Goal: Information Seeking & Learning: Find specific fact

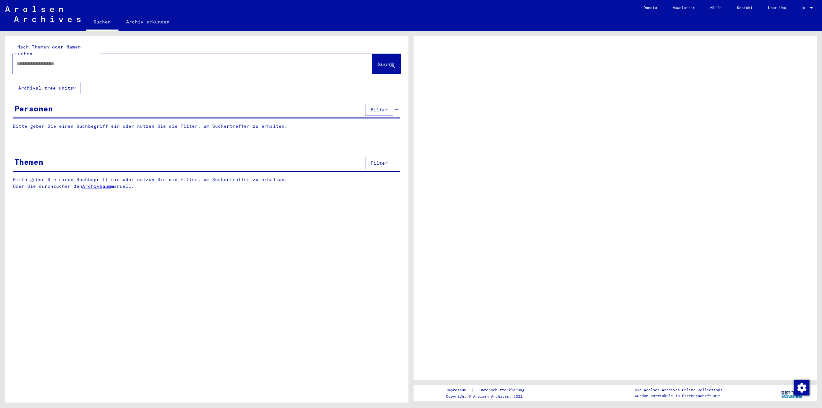
click at [812, 6] on div at bounding box center [812, 8] width 6 height 4
click at [806, 7] on span "DE" at bounding box center [805, 8] width 7 height 4
click at [813, 10] on div "DE DE" at bounding box center [808, 6] width 13 height 11
click at [812, 8] on div at bounding box center [811, 8] width 3 height 2
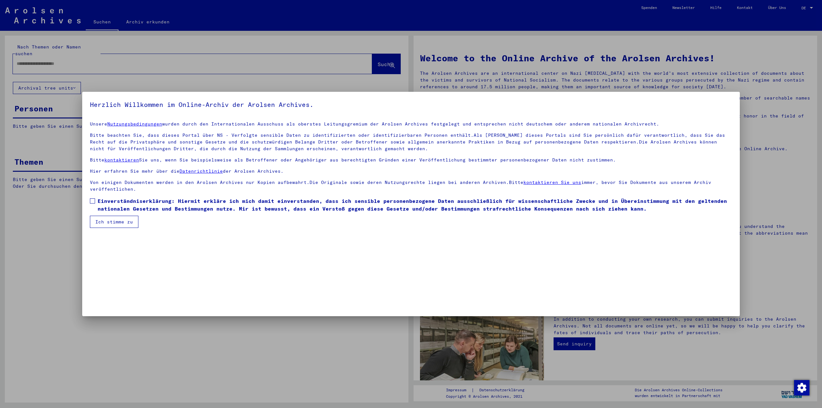
click at [104, 56] on div at bounding box center [411, 204] width 822 height 408
click at [101, 224] on button "Ich stimme zu" at bounding box center [114, 222] width 48 height 12
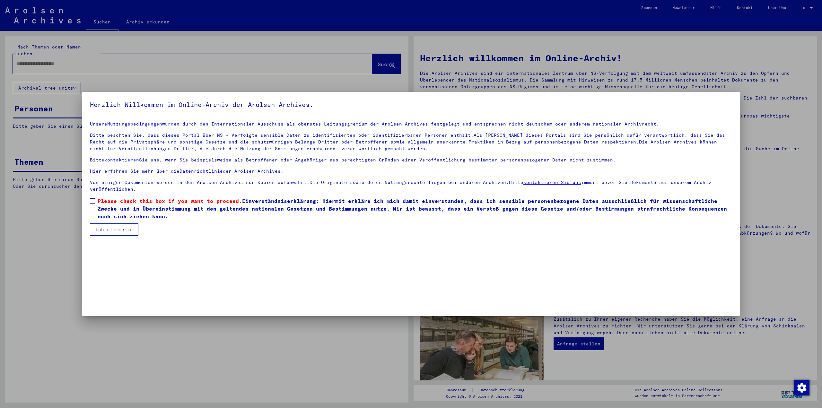
click at [102, 203] on span "Please check this box if you want to proceed." at bounding box center [170, 201] width 145 height 6
click at [114, 221] on button "Ich stimme zu" at bounding box center [114, 222] width 48 height 12
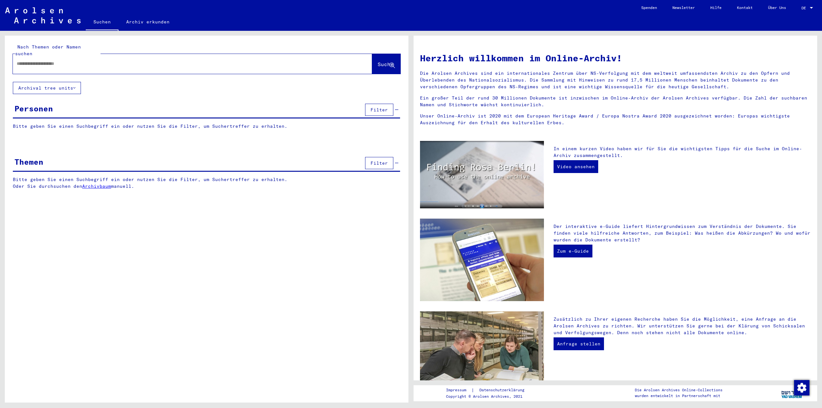
click at [802, 8] on span "DE" at bounding box center [805, 8] width 7 height 4
click at [800, 13] on span "English" at bounding box center [795, 11] width 16 height 5
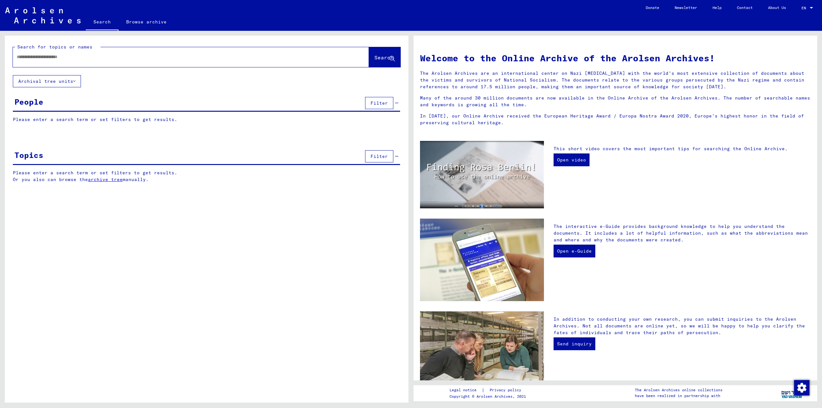
click at [119, 61] on div at bounding box center [181, 57] width 337 height 14
click at [116, 59] on input "text" at bounding box center [183, 57] width 333 height 7
type input "**********"
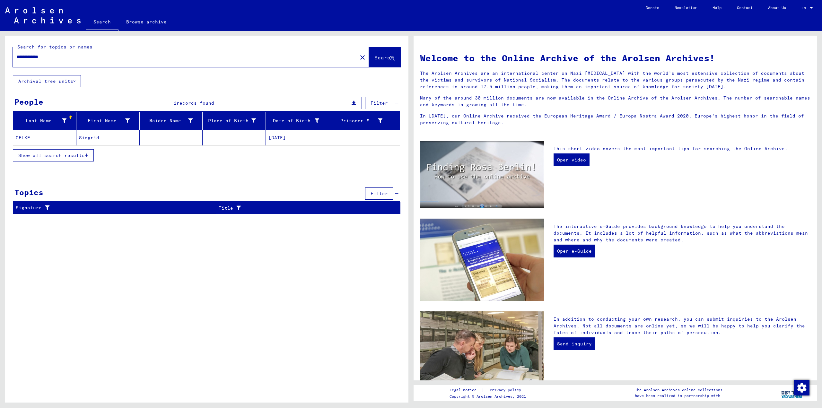
click at [83, 134] on mat-cell "Siegrid" at bounding box center [107, 137] width 63 height 15
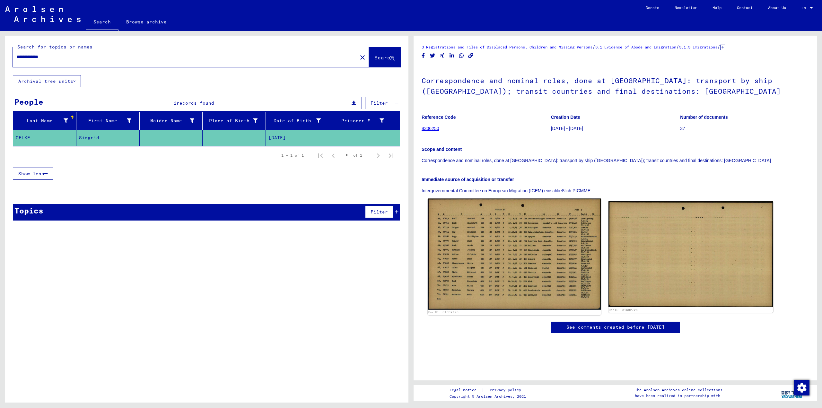
click at [511, 250] on img at bounding box center [514, 254] width 173 height 111
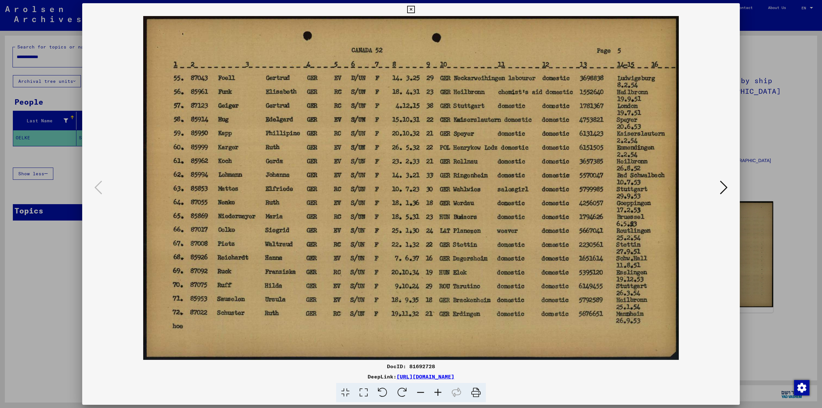
click at [107, 187] on img at bounding box center [411, 188] width 614 height 344
click at [106, 187] on img at bounding box center [411, 188] width 614 height 344
click at [104, 187] on img at bounding box center [411, 188] width 614 height 344
click at [104, 187] on div at bounding box center [411, 188] width 658 height 344
click at [785, 185] on div at bounding box center [411, 204] width 822 height 408
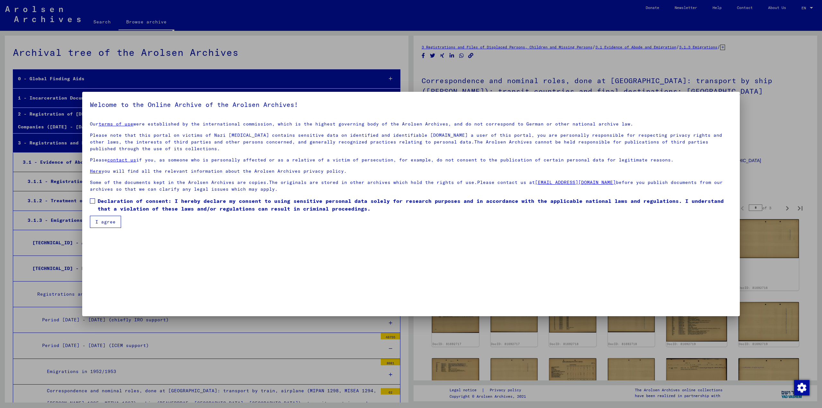
scroll to position [1816, 0]
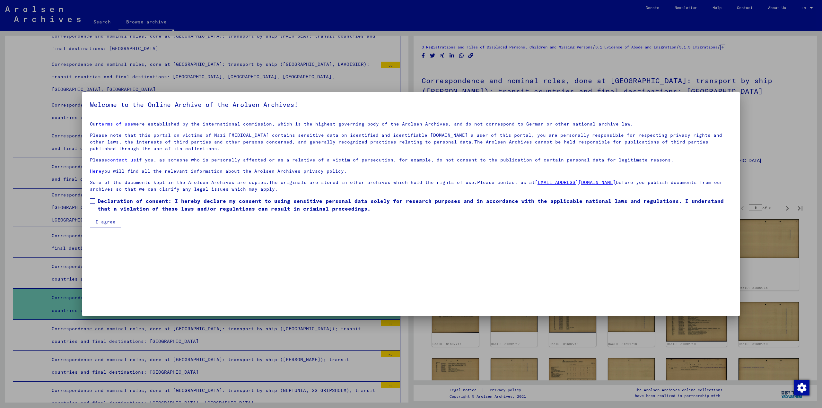
click at [109, 223] on button "I agree" at bounding box center [105, 222] width 31 height 12
click at [102, 206] on span "Please check this box if you want to proceed. Declaration of consent: I hereby …" at bounding box center [415, 204] width 635 height 15
click at [103, 218] on button "I agree" at bounding box center [105, 222] width 31 height 12
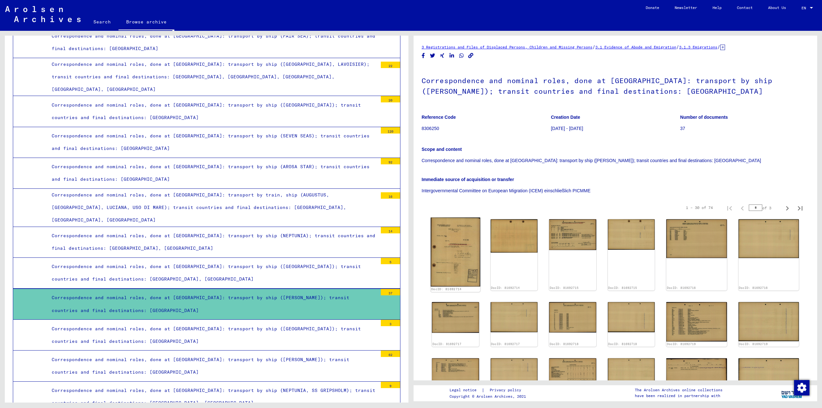
click at [448, 248] on img at bounding box center [455, 252] width 49 height 69
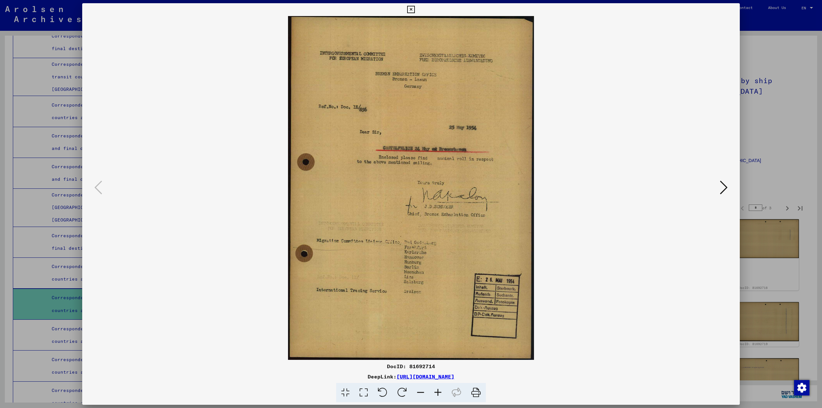
drag, startPoint x: 716, startPoint y: 188, endPoint x: 720, endPoint y: 189, distance: 4.2
click at [716, 188] on img at bounding box center [411, 188] width 614 height 344
click at [722, 189] on icon at bounding box center [724, 187] width 8 height 15
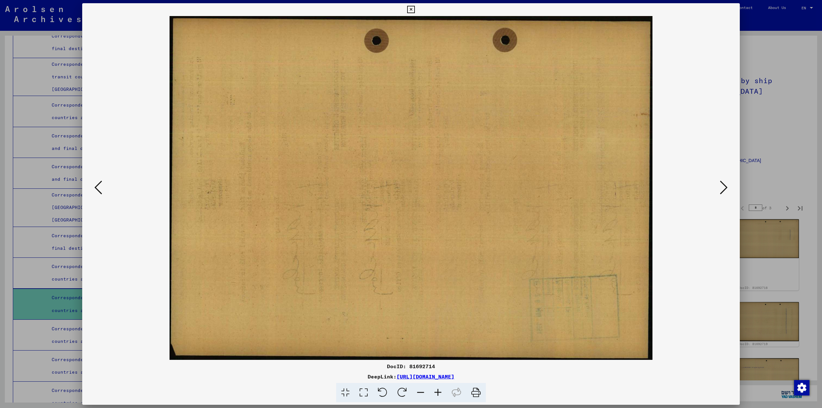
click at [722, 189] on icon at bounding box center [724, 187] width 8 height 15
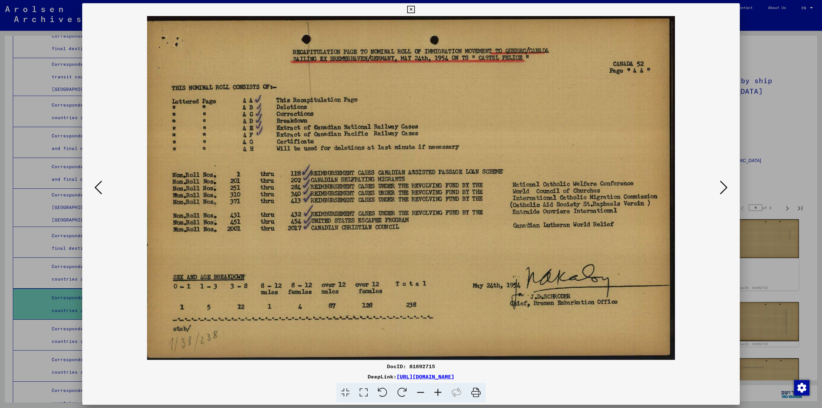
click at [722, 189] on icon at bounding box center [724, 187] width 8 height 15
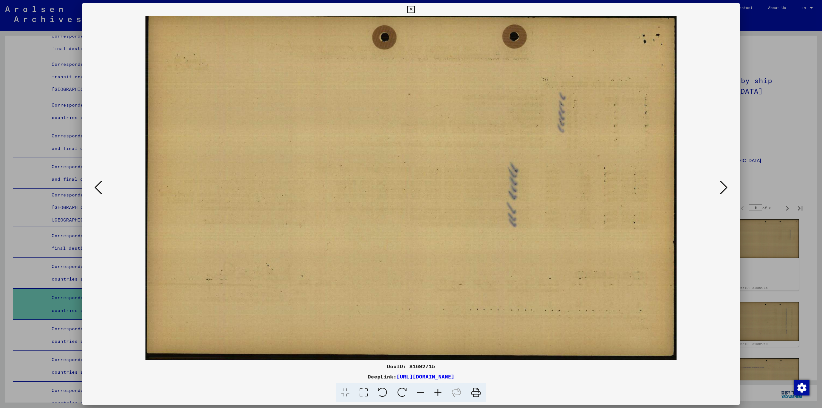
click at [722, 189] on icon at bounding box center [724, 187] width 8 height 15
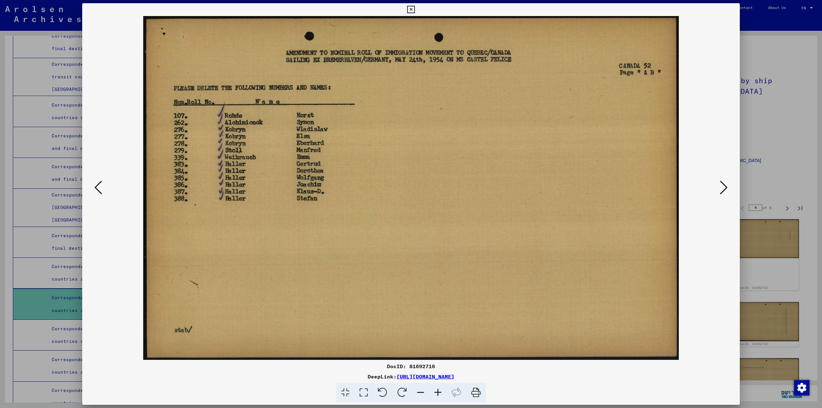
click at [722, 189] on icon at bounding box center [724, 187] width 8 height 15
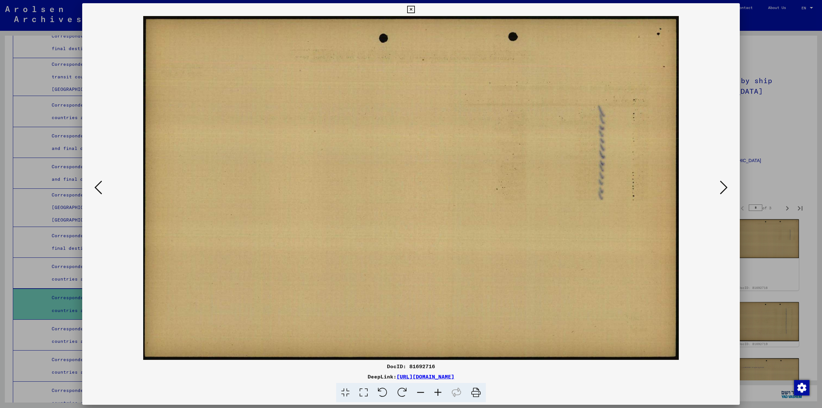
click at [722, 189] on icon at bounding box center [724, 187] width 8 height 15
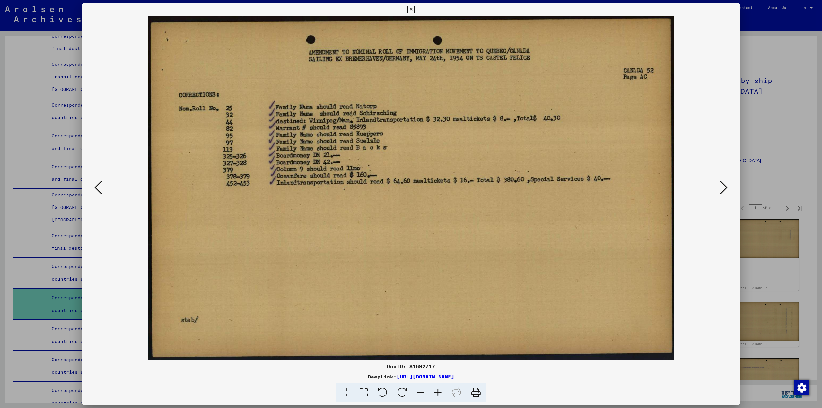
click at [722, 189] on icon at bounding box center [724, 187] width 8 height 15
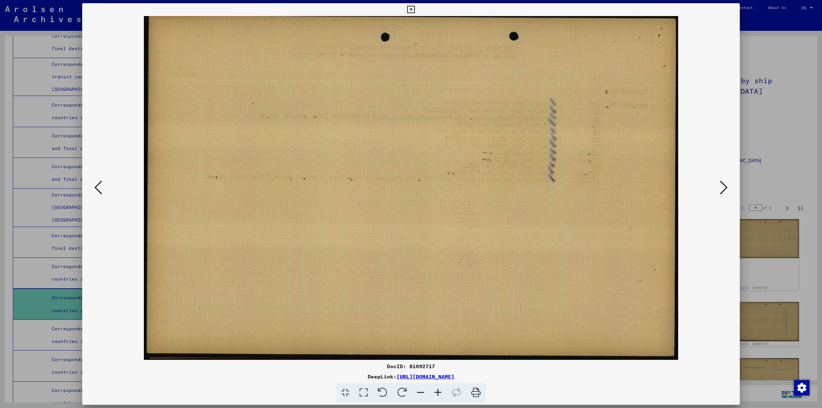
click at [722, 189] on icon at bounding box center [724, 187] width 8 height 15
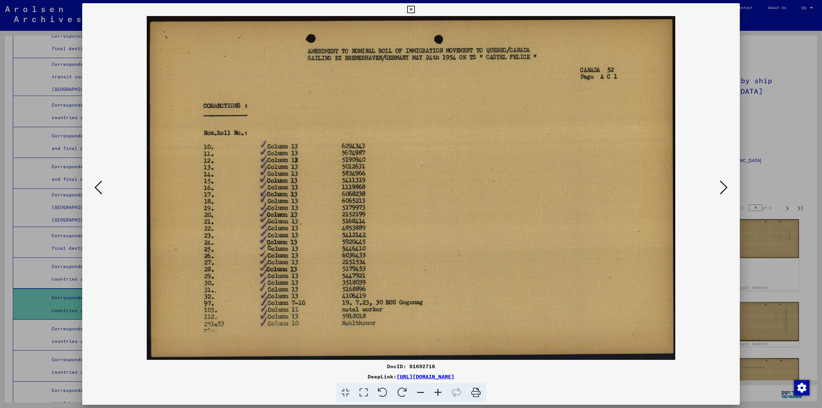
click at [722, 189] on icon at bounding box center [724, 187] width 8 height 15
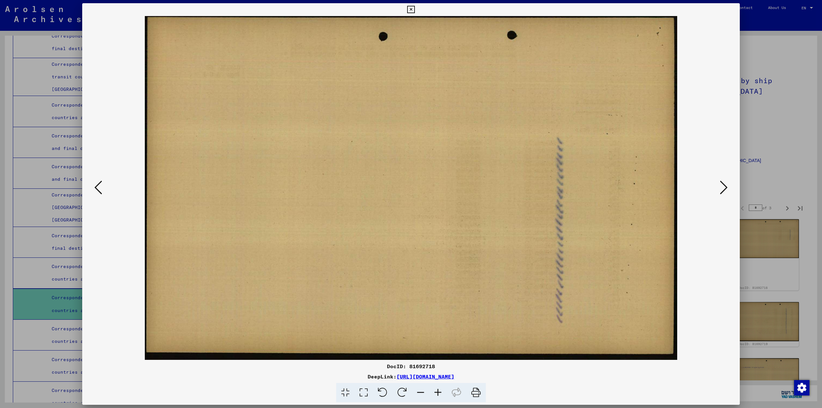
click at [722, 189] on icon at bounding box center [724, 187] width 8 height 15
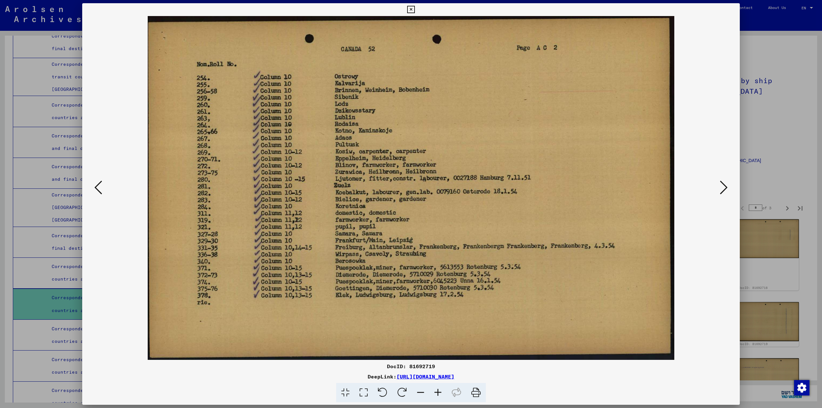
click at [722, 189] on icon at bounding box center [724, 187] width 8 height 15
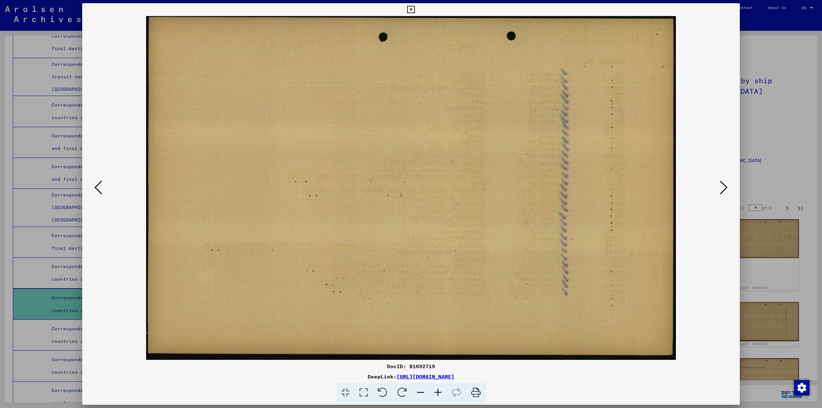
click at [722, 189] on icon at bounding box center [724, 187] width 8 height 15
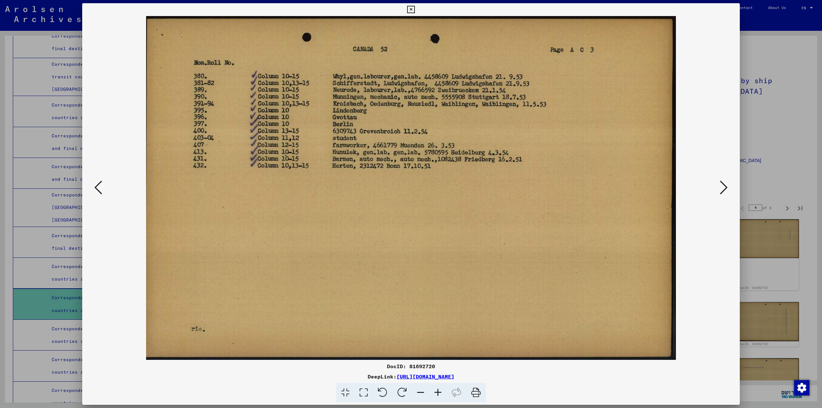
click at [722, 189] on icon at bounding box center [724, 187] width 8 height 15
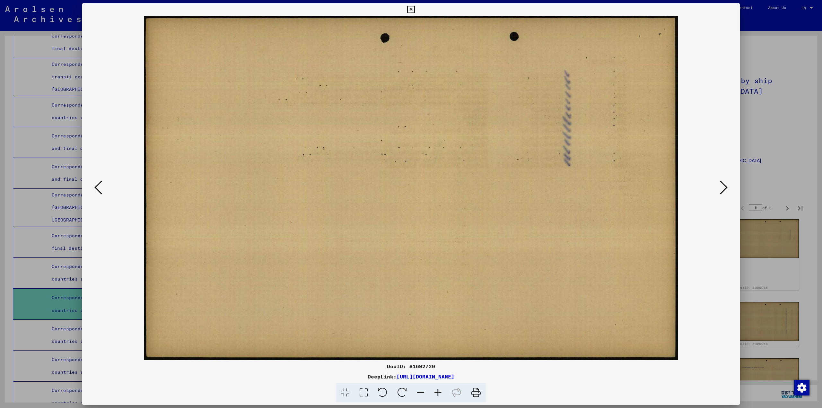
click at [722, 189] on icon at bounding box center [724, 187] width 8 height 15
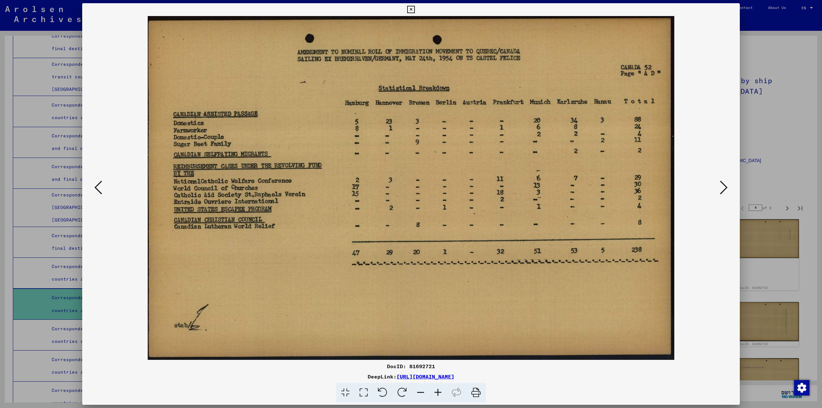
click at [722, 189] on icon at bounding box center [724, 187] width 8 height 15
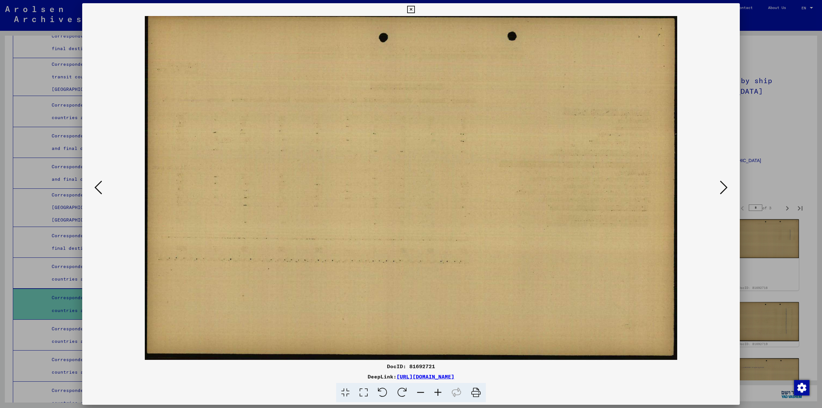
click at [722, 189] on icon at bounding box center [724, 187] width 8 height 15
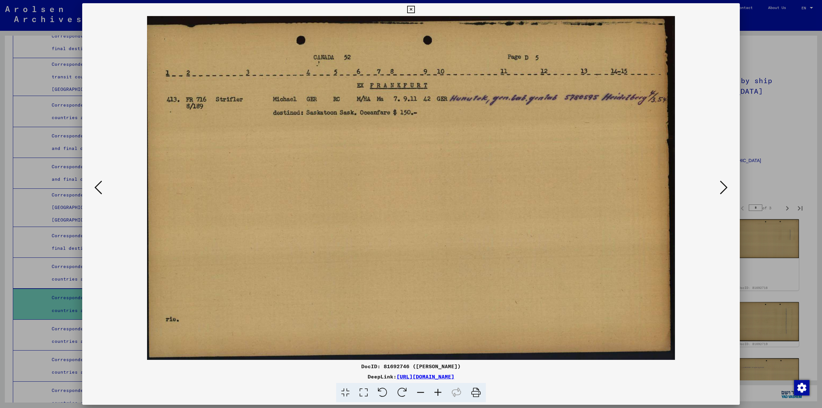
click at [722, 189] on icon at bounding box center [724, 187] width 8 height 15
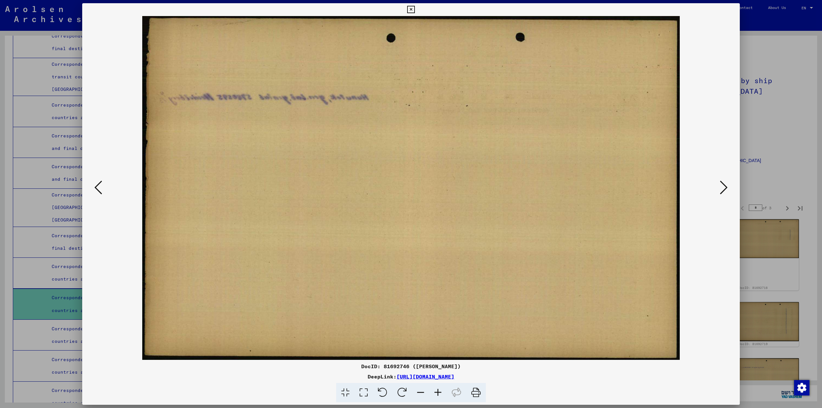
click at [723, 189] on icon at bounding box center [724, 187] width 8 height 15
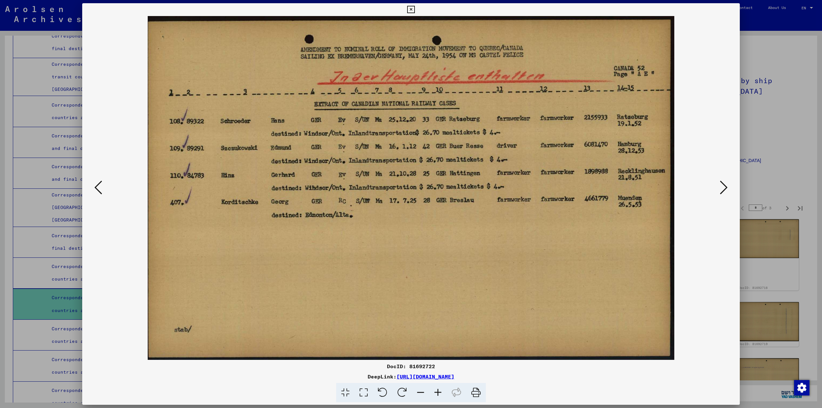
click at [723, 189] on icon at bounding box center [724, 187] width 8 height 15
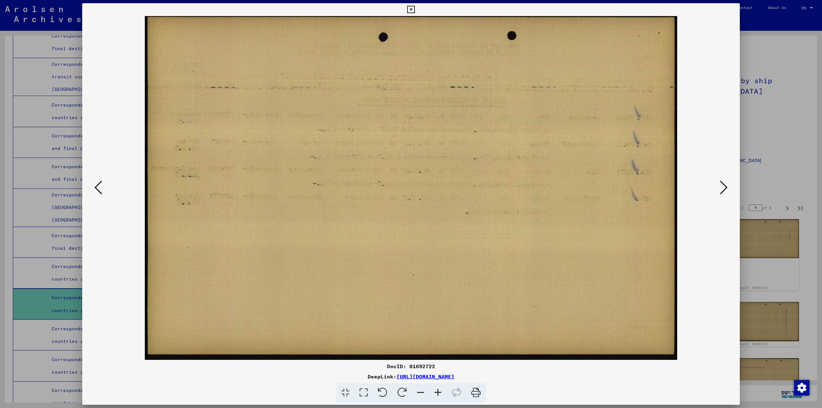
click at [723, 189] on icon at bounding box center [724, 187] width 8 height 15
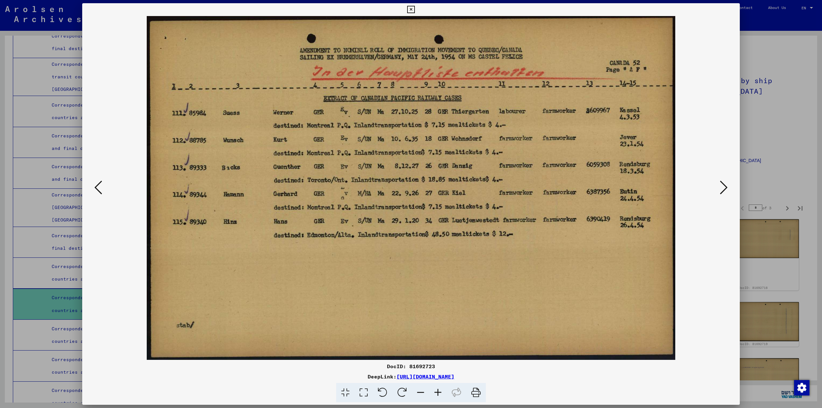
click at [723, 189] on icon at bounding box center [724, 187] width 8 height 15
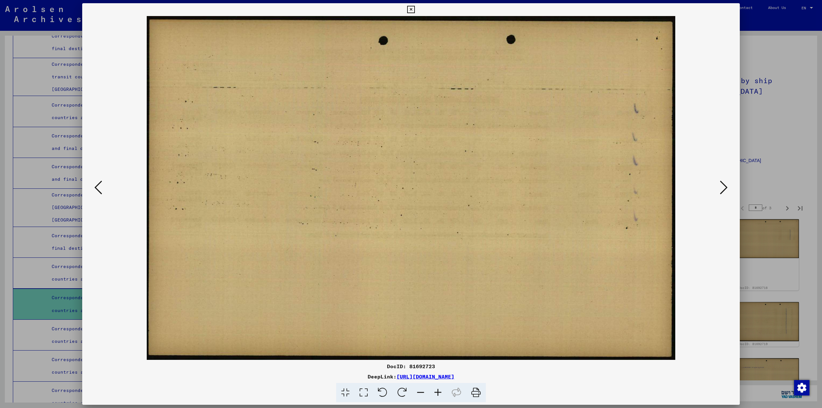
click at [723, 189] on icon at bounding box center [724, 187] width 8 height 15
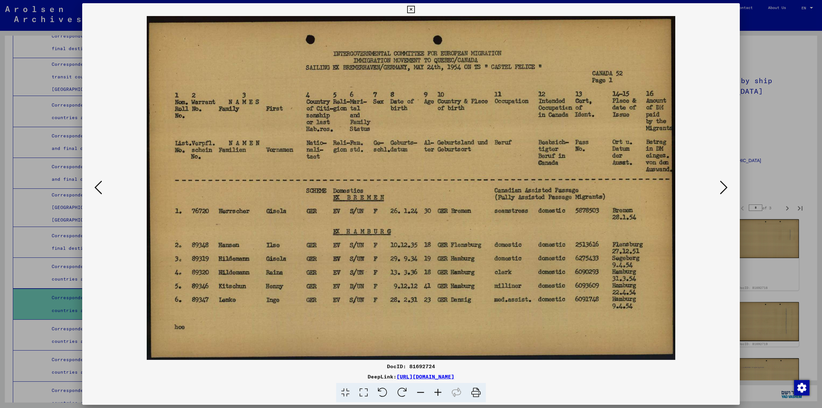
click at [723, 189] on icon at bounding box center [724, 187] width 8 height 15
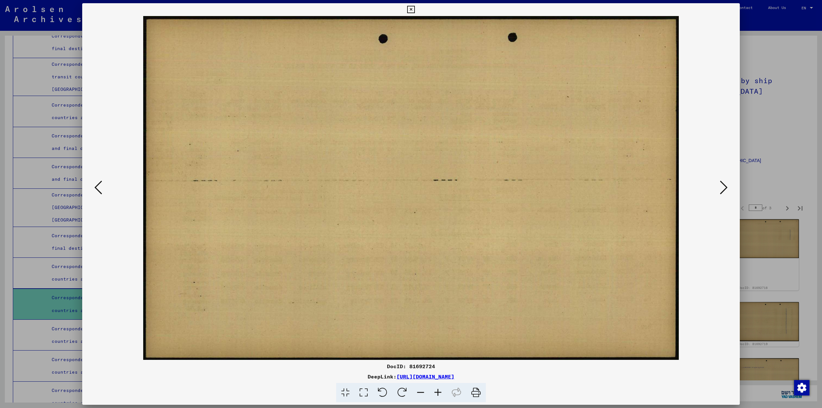
click at [723, 189] on icon at bounding box center [724, 187] width 8 height 15
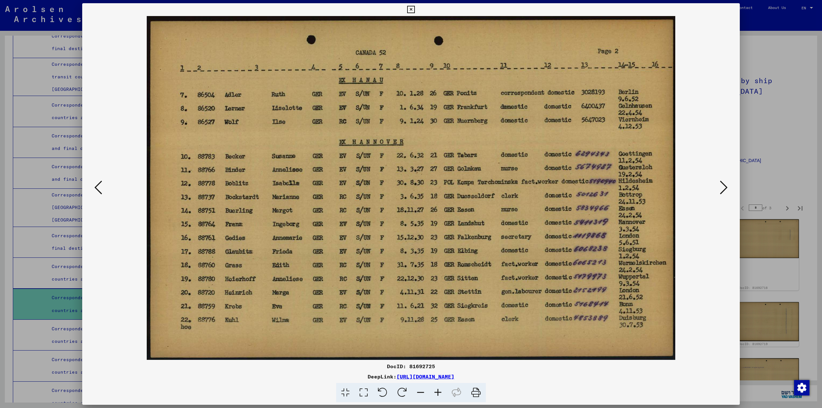
click at [723, 189] on icon at bounding box center [724, 187] width 8 height 15
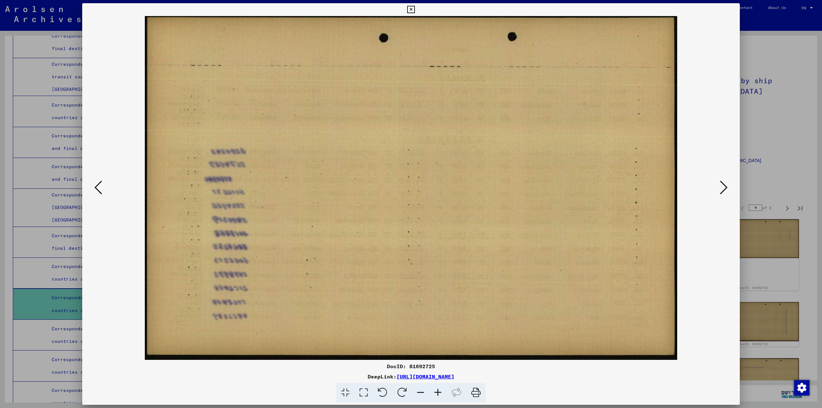
click at [723, 189] on icon at bounding box center [724, 187] width 8 height 15
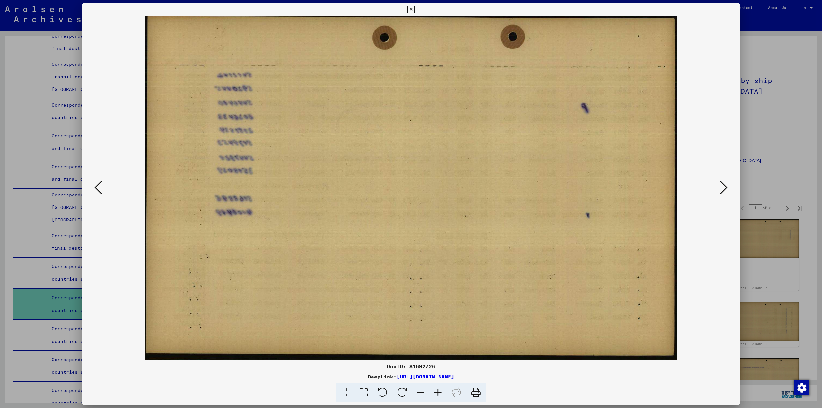
click at [723, 189] on icon at bounding box center [724, 187] width 8 height 15
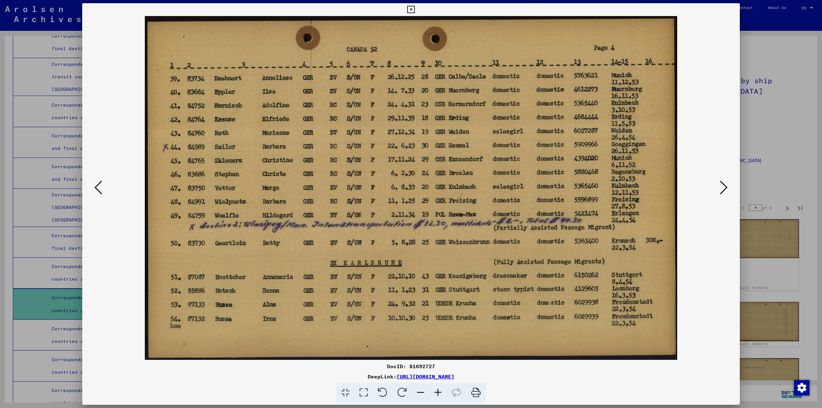
click at [723, 189] on icon at bounding box center [724, 187] width 8 height 15
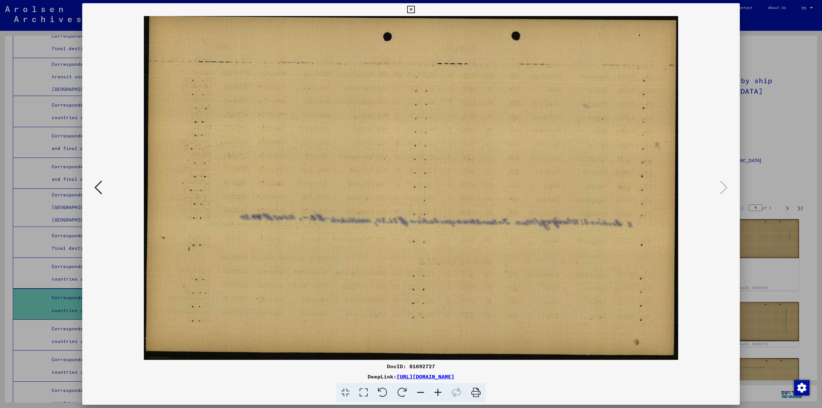
click at [97, 187] on icon at bounding box center [98, 187] width 8 height 15
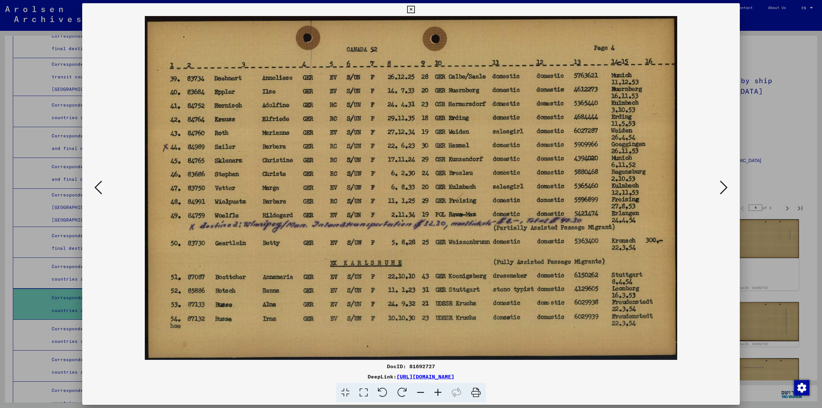
click at [719, 185] on button at bounding box center [724, 188] width 12 height 18
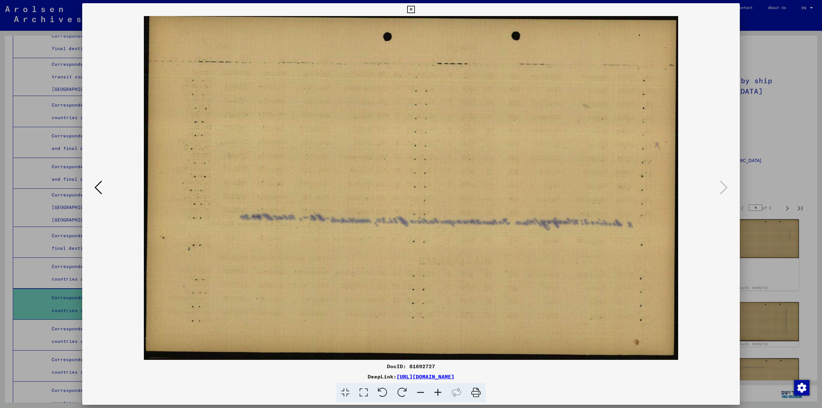
click at [771, 94] on div at bounding box center [411, 204] width 822 height 408
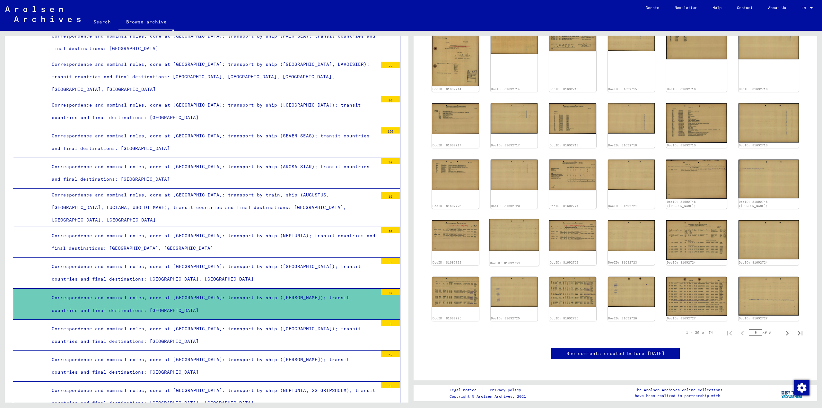
scroll to position [353, 0]
click at [796, 329] on icon "Last page" at bounding box center [800, 333] width 9 height 9
type input "*"
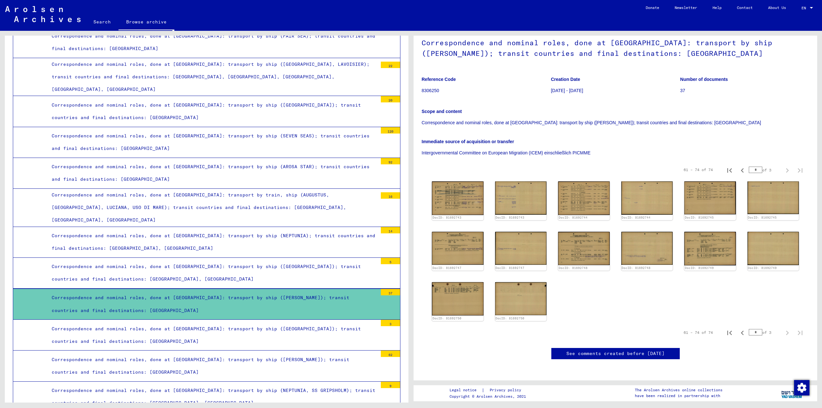
scroll to position [78, 0]
click at [508, 281] on img at bounding box center [521, 298] width 54 height 35
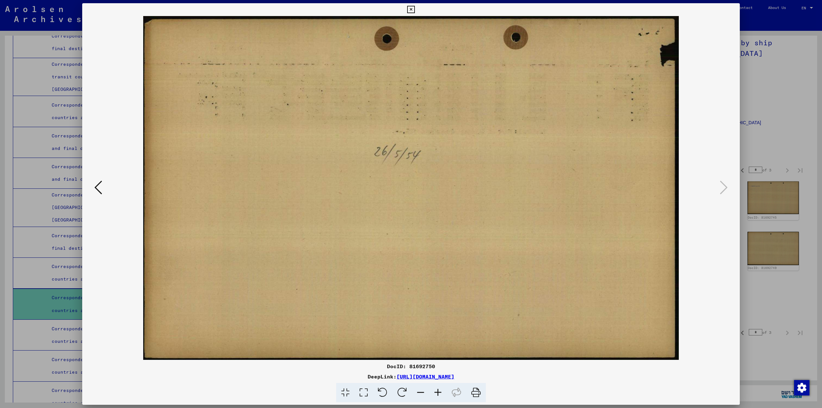
click at [100, 193] on icon at bounding box center [98, 187] width 8 height 15
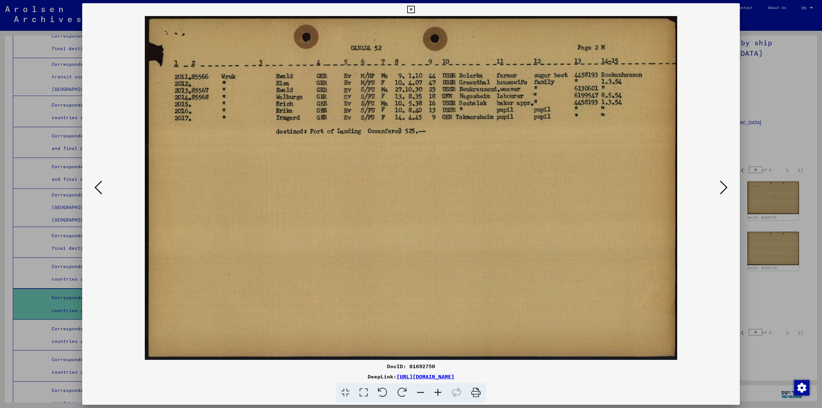
click at [100, 193] on icon at bounding box center [98, 187] width 8 height 15
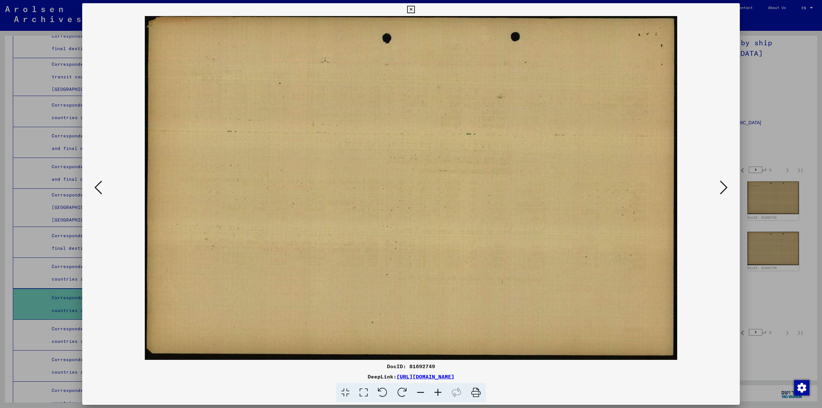
click at [100, 193] on icon at bounding box center [98, 187] width 8 height 15
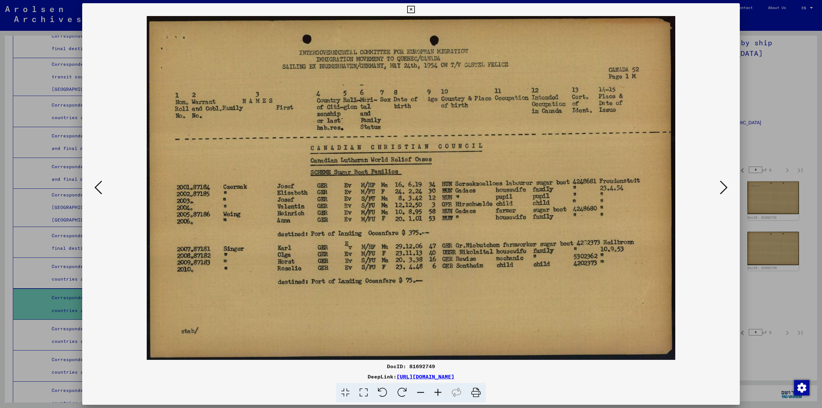
click at [100, 193] on icon at bounding box center [98, 187] width 8 height 15
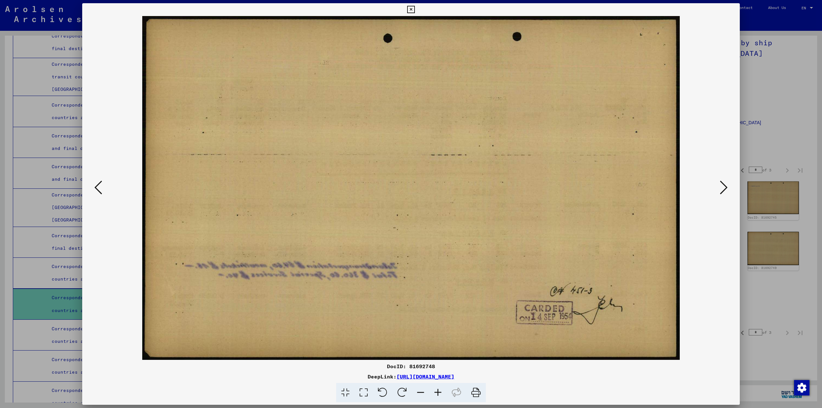
click at [100, 193] on icon at bounding box center [98, 187] width 8 height 15
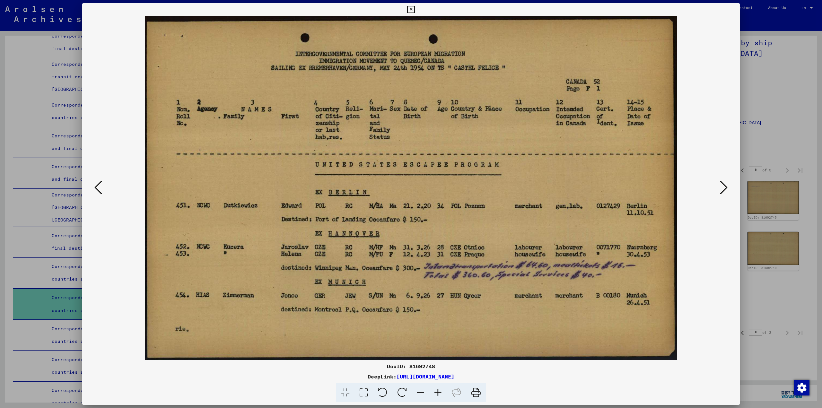
click at [757, 58] on div at bounding box center [411, 204] width 822 height 408
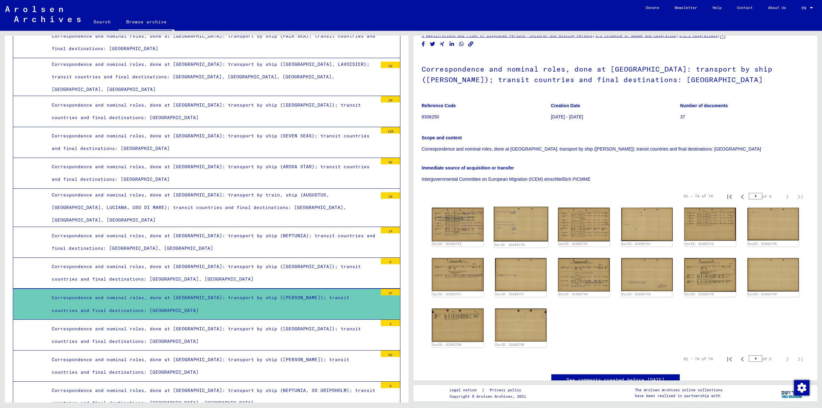
scroll to position [0, 0]
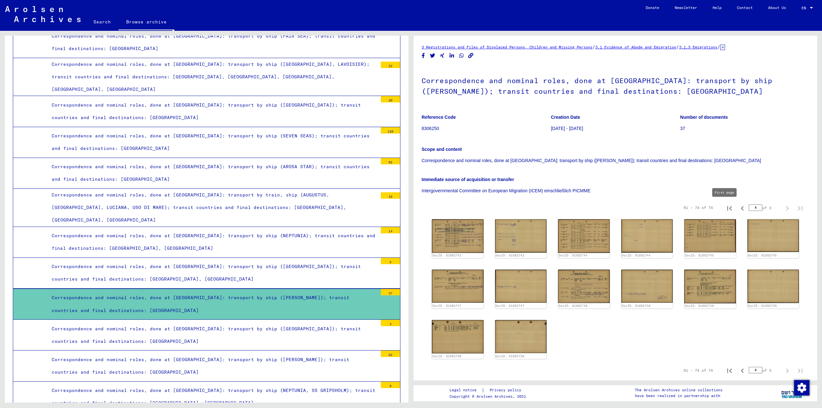
click at [726, 209] on icon "First page" at bounding box center [729, 208] width 9 height 9
type input "*"
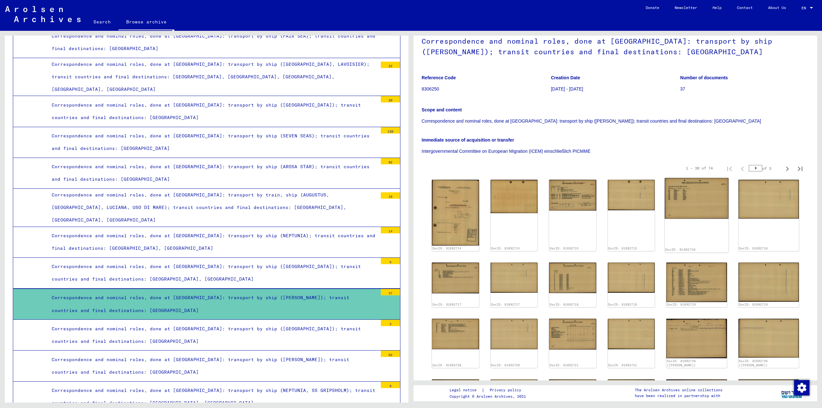
scroll to position [96, 0]
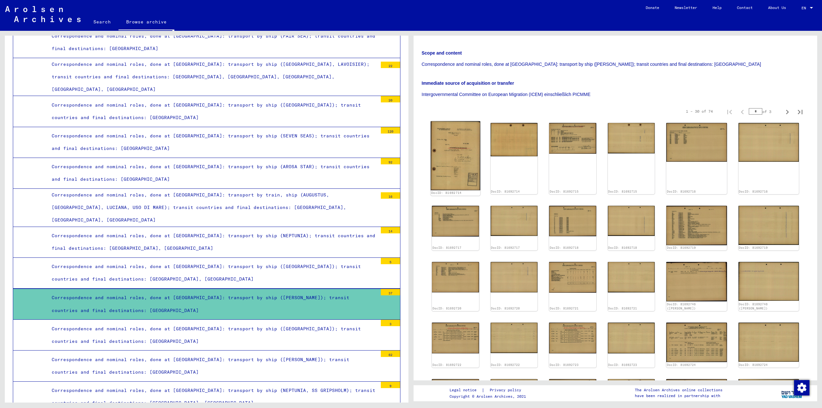
click at [464, 182] on img at bounding box center [455, 155] width 49 height 69
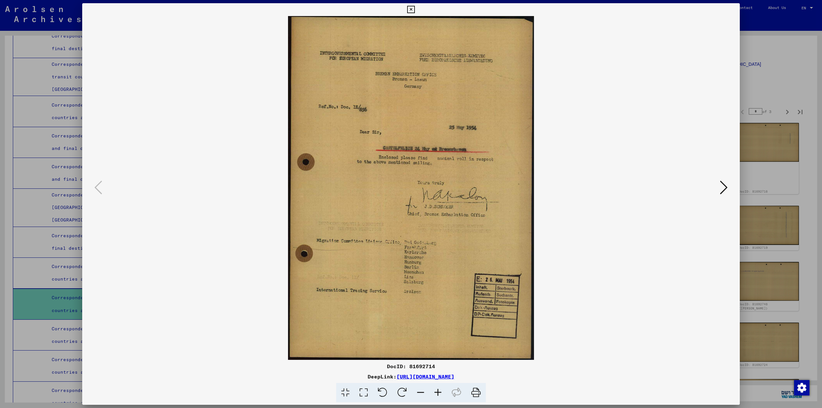
click at [727, 184] on icon at bounding box center [724, 187] width 8 height 15
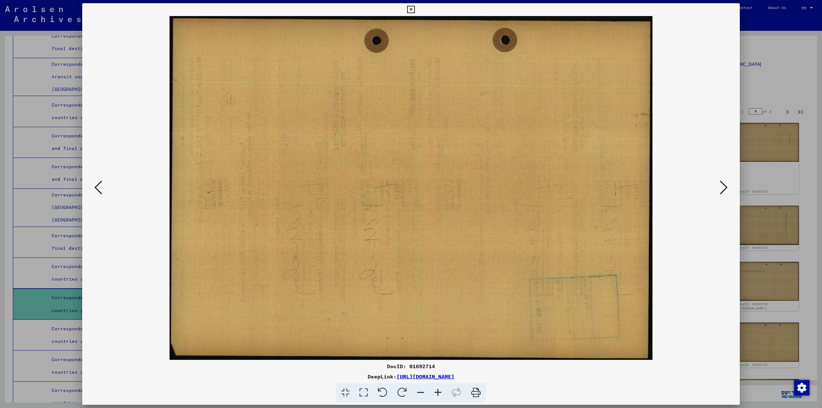
click at [727, 184] on icon at bounding box center [724, 187] width 8 height 15
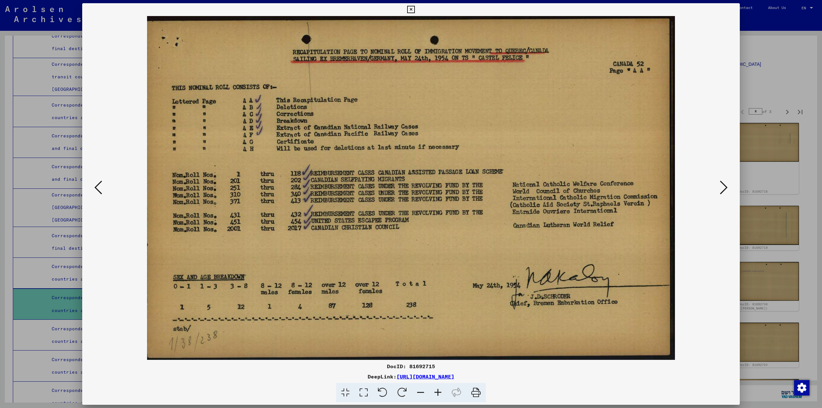
click at [727, 184] on icon at bounding box center [724, 187] width 8 height 15
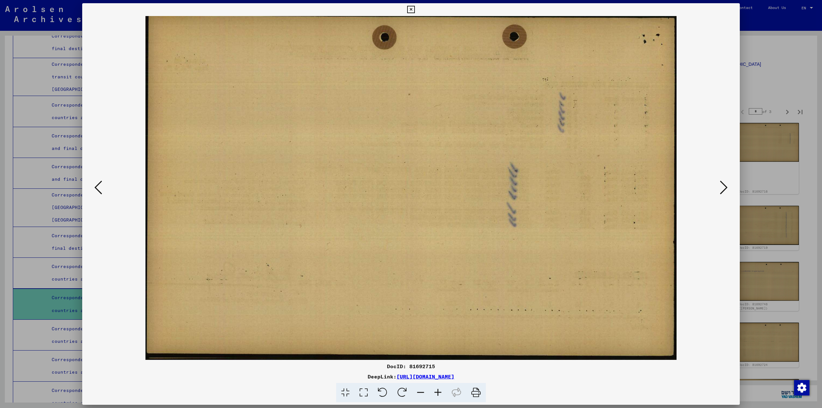
click at [727, 184] on icon at bounding box center [724, 187] width 8 height 15
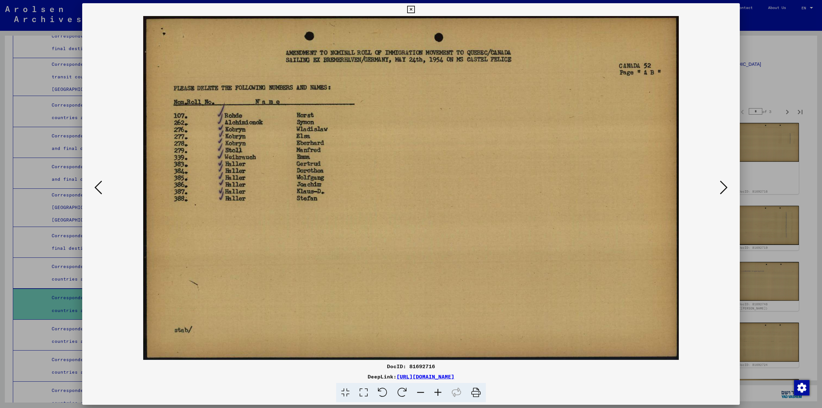
click at [727, 184] on icon at bounding box center [724, 187] width 8 height 15
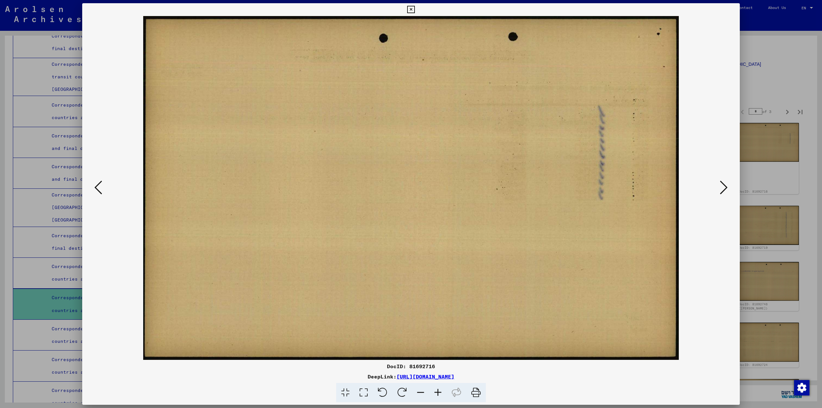
click at [727, 184] on icon at bounding box center [724, 187] width 8 height 15
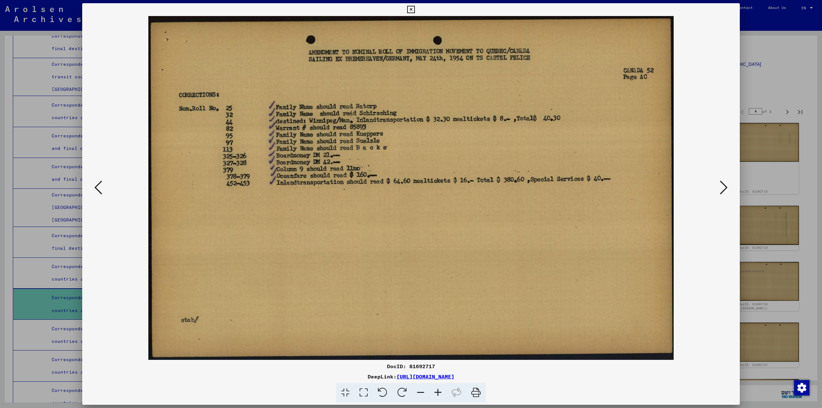
click at [727, 184] on icon at bounding box center [724, 187] width 8 height 15
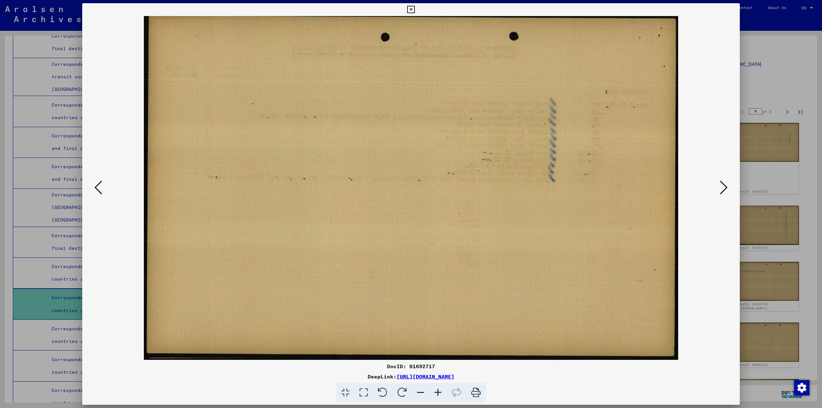
click at [727, 184] on icon at bounding box center [724, 187] width 8 height 15
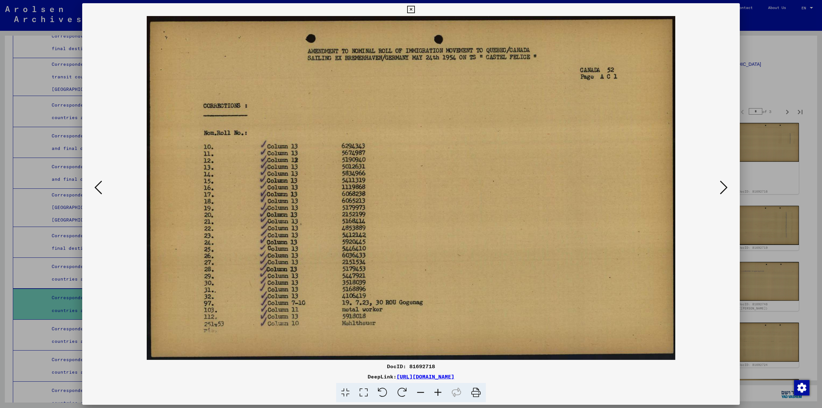
click at [727, 184] on icon at bounding box center [724, 187] width 8 height 15
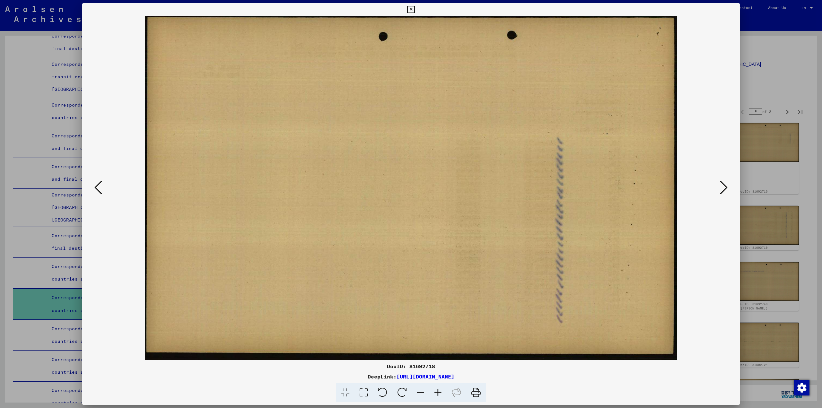
click at [727, 184] on icon at bounding box center [724, 187] width 8 height 15
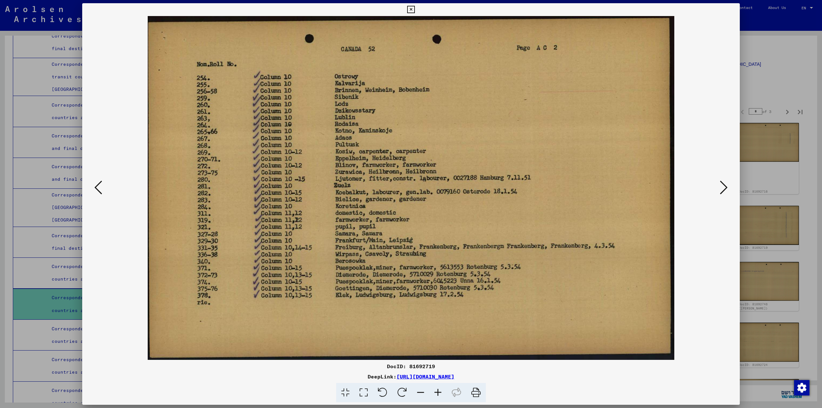
click at [727, 184] on icon at bounding box center [724, 187] width 8 height 15
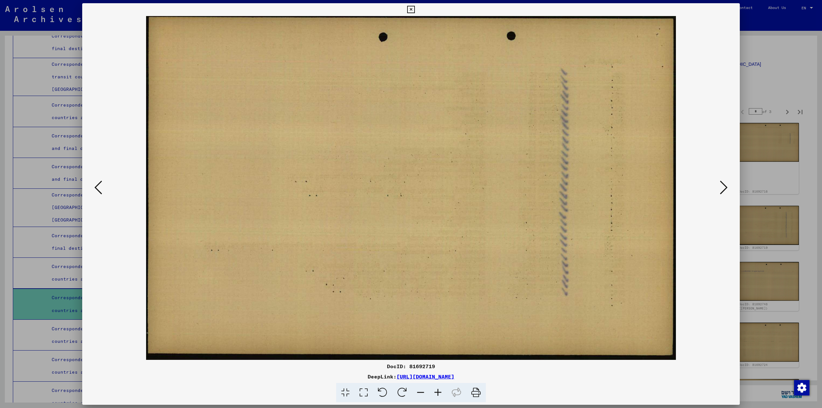
click at [727, 184] on icon at bounding box center [724, 187] width 8 height 15
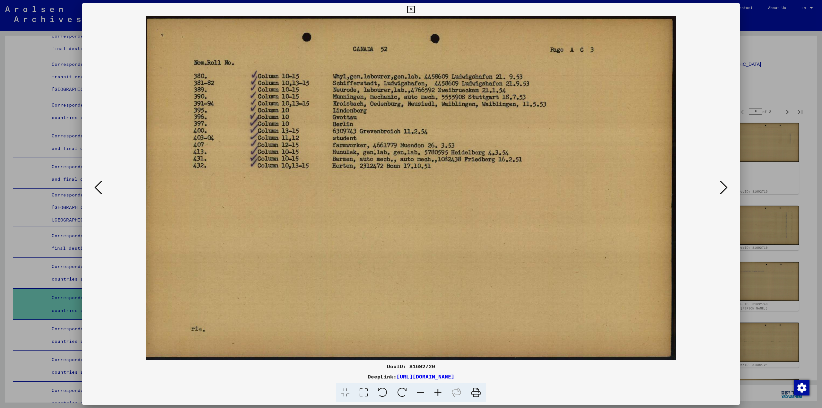
click at [727, 184] on icon at bounding box center [724, 187] width 8 height 15
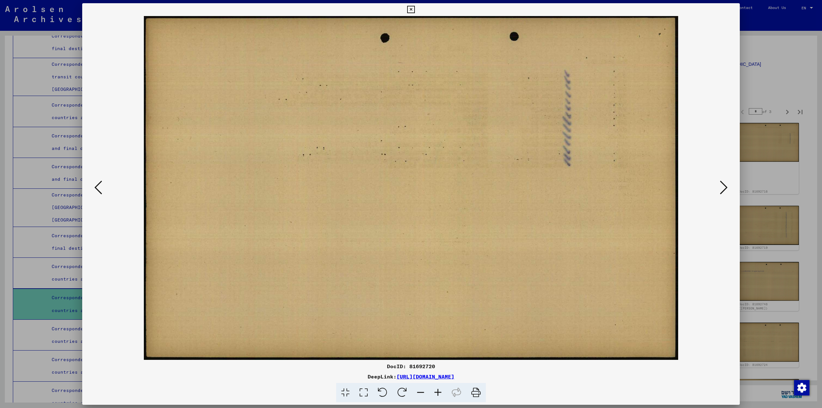
click at [727, 184] on icon at bounding box center [724, 187] width 8 height 15
